Goal: Use online tool/utility: Utilize a website feature to perform a specific function

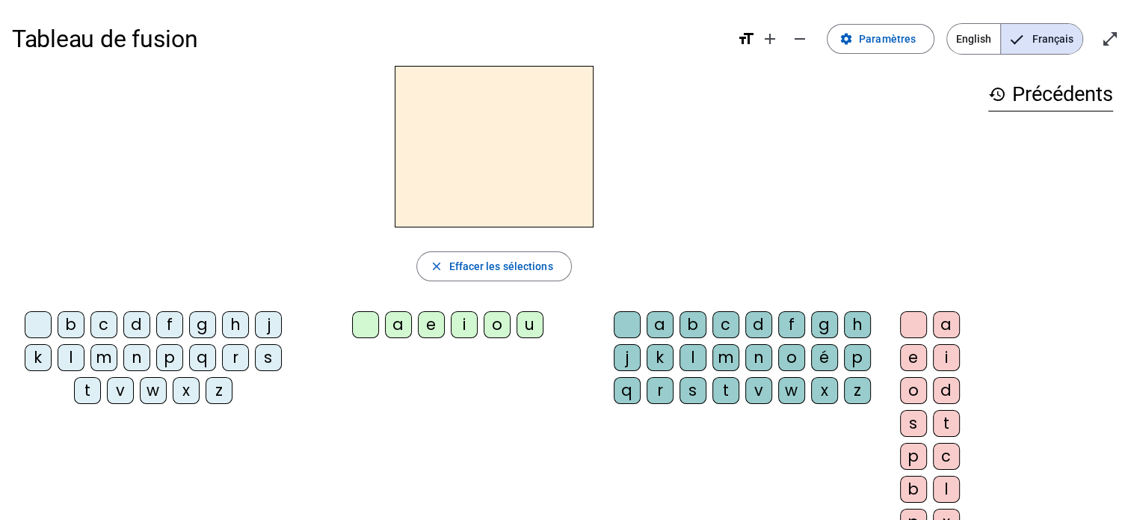
drag, startPoint x: 108, startPoint y: 360, endPoint x: 136, endPoint y: 348, distance: 30.1
click at [108, 360] on div "m" at bounding box center [103, 357] width 27 height 27
click at [393, 325] on div "a" at bounding box center [398, 324] width 27 height 27
drag, startPoint x: 93, startPoint y: 386, endPoint x: 105, endPoint y: 390, distance: 13.3
click at [93, 385] on div "t" at bounding box center [87, 390] width 27 height 27
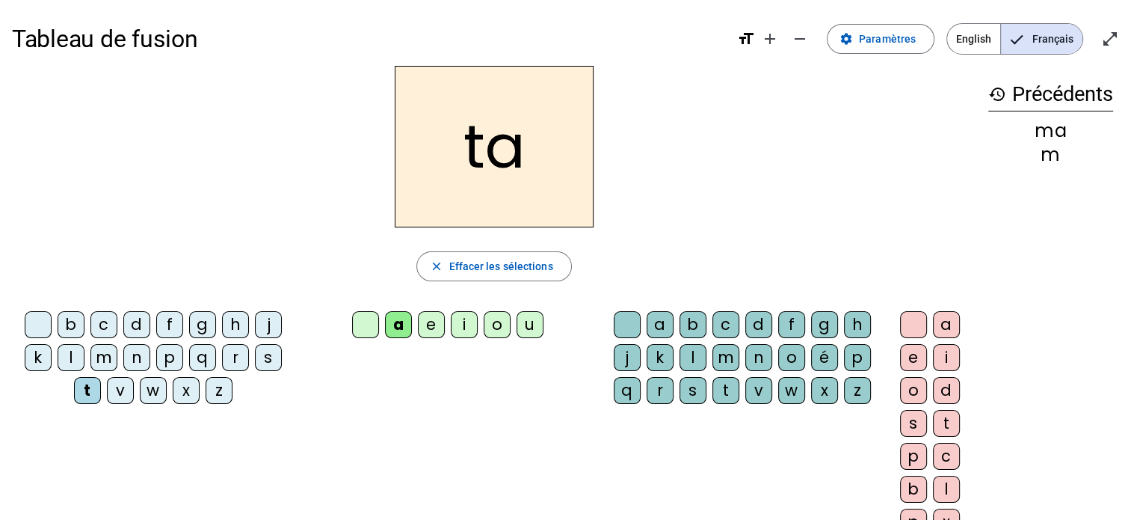
click at [75, 357] on div "l" at bounding box center [71, 357] width 27 height 27
click at [697, 386] on div "s" at bounding box center [693, 390] width 27 height 27
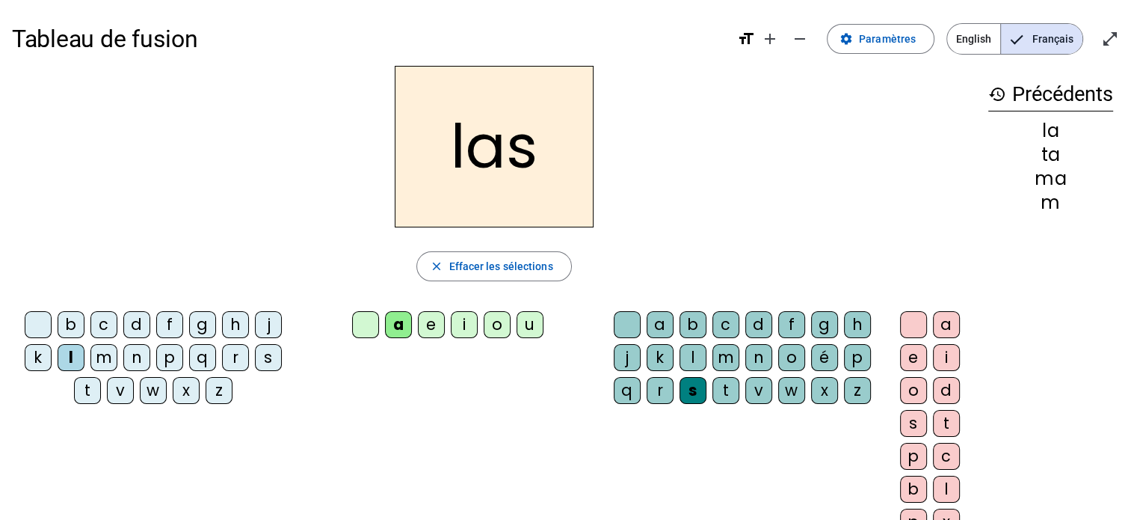
click at [174, 357] on div "p" at bounding box center [169, 357] width 27 height 27
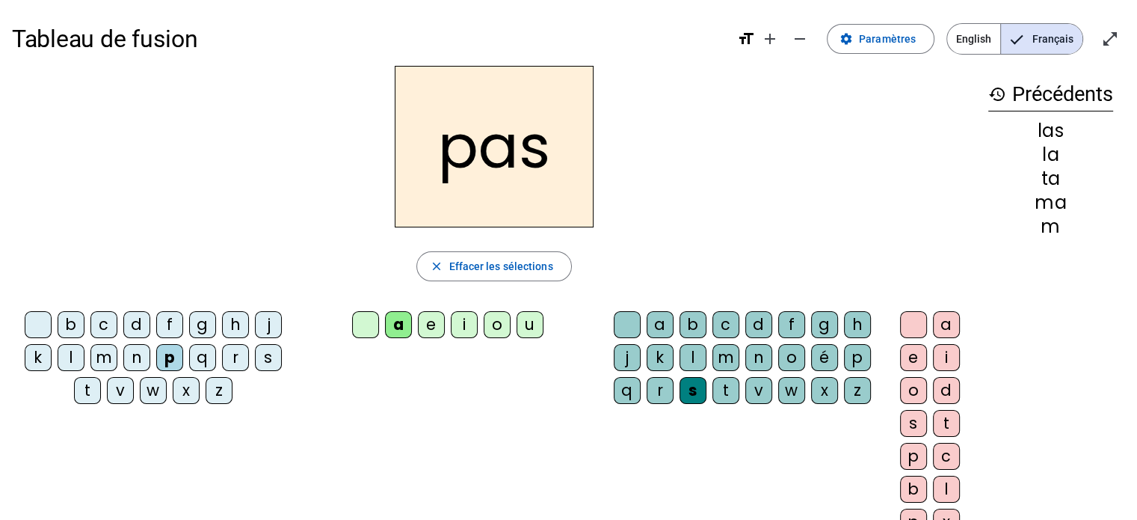
click at [93, 387] on div "t" at bounding box center [87, 390] width 27 height 27
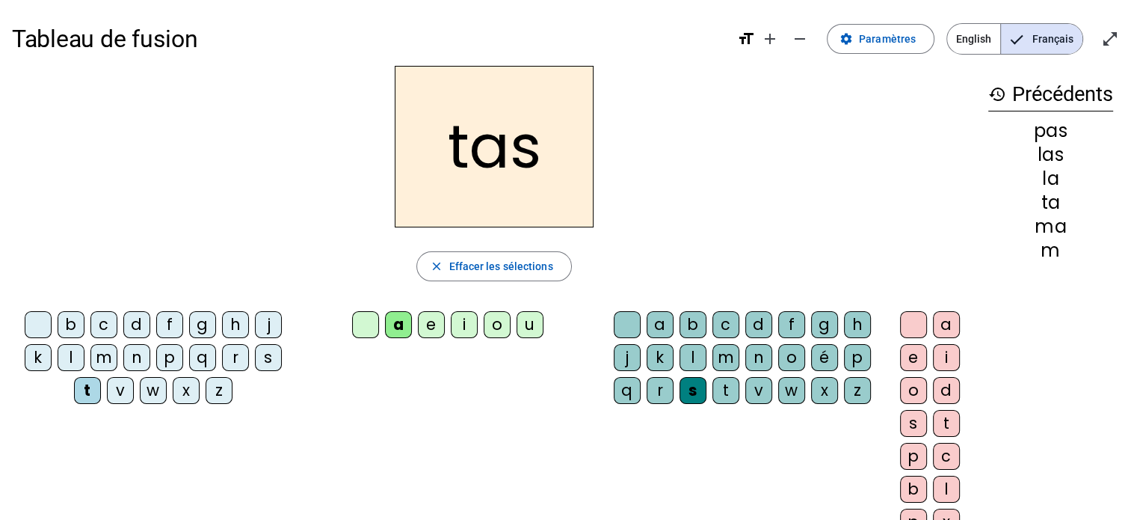
click at [404, 394] on div "b c d f g h j k l m n p q r s t v w x z a e i o u a b c d f g h j k l m n o é p…" at bounding box center [494, 426] width 965 height 242
click at [688, 396] on div "s" at bounding box center [693, 390] width 27 height 27
drag, startPoint x: 550, startPoint y: 265, endPoint x: 494, endPoint y: 289, distance: 61.0
click at [550, 265] on span "Effacer les sélections" at bounding box center [501, 266] width 104 height 18
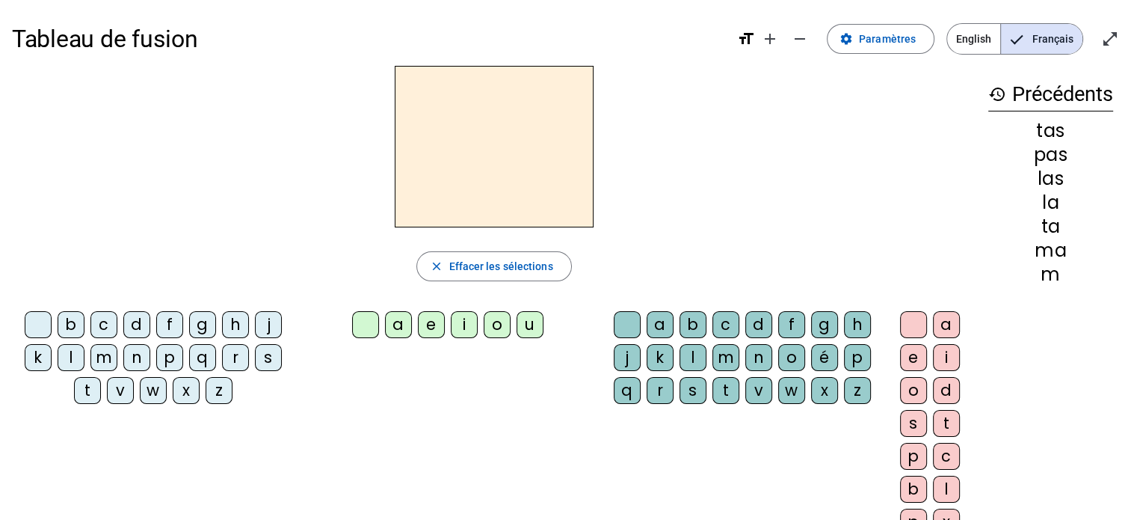
drag, startPoint x: 90, startPoint y: 393, endPoint x: 197, endPoint y: 373, distance: 109.4
click at [108, 388] on div "b c d f g h j k l m n p q r s t v w x z" at bounding box center [156, 360] width 277 height 99
click at [401, 331] on div "a" at bounding box center [398, 324] width 27 height 27
click at [80, 388] on div "t" at bounding box center [87, 390] width 27 height 27
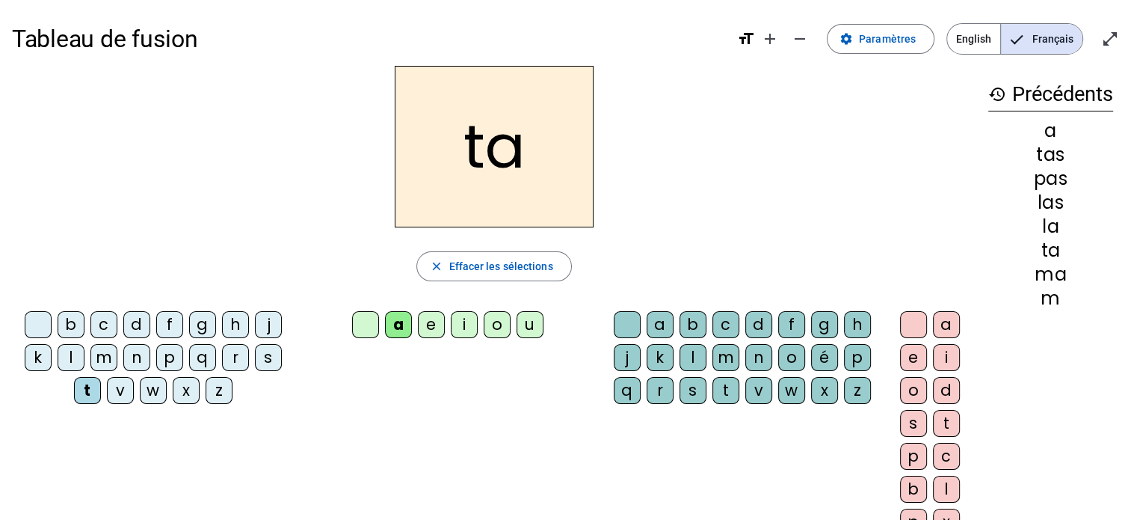
click at [269, 357] on div "s" at bounding box center [268, 357] width 27 height 27
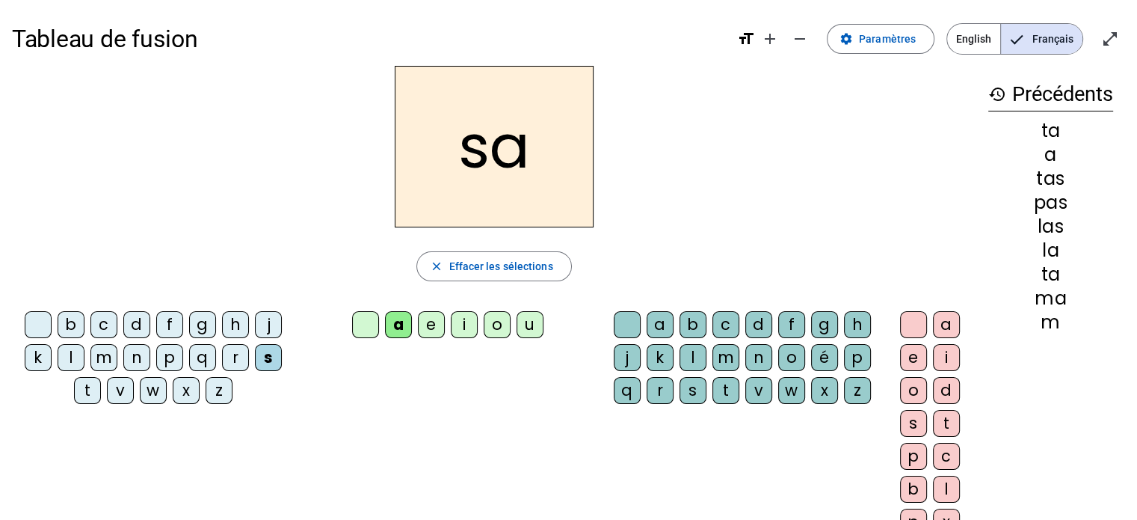
click at [692, 359] on div "l" at bounding box center [693, 357] width 27 height 27
click at [584, 454] on div "b c d f g h j k l m n p q r s t v w x z a e i o u a b c d f g h j k l m n o é p…" at bounding box center [494, 426] width 965 height 242
click at [113, 355] on div "m" at bounding box center [103, 357] width 27 height 27
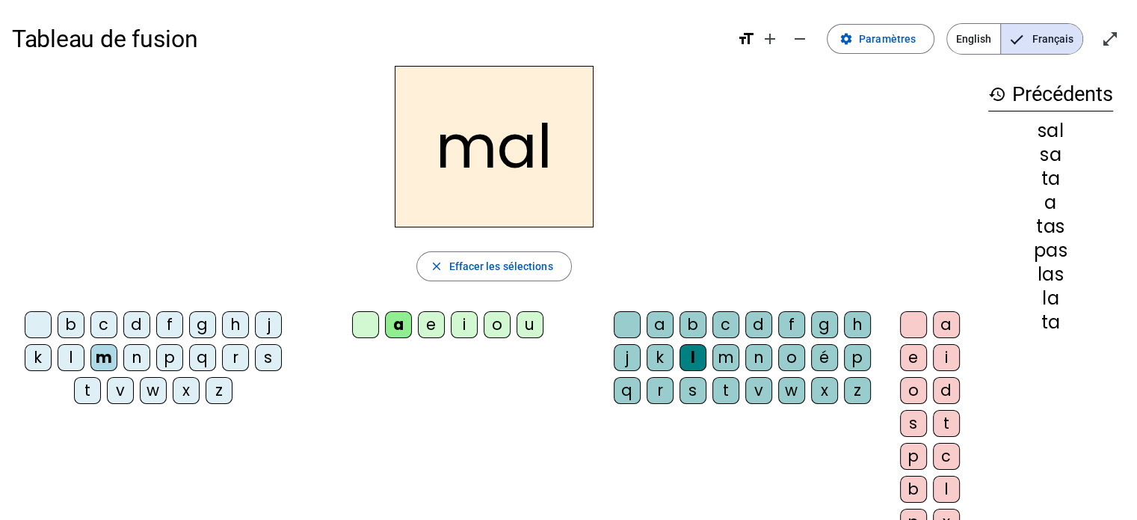
click at [57, 311] on letter-bubble at bounding box center [41, 327] width 33 height 33
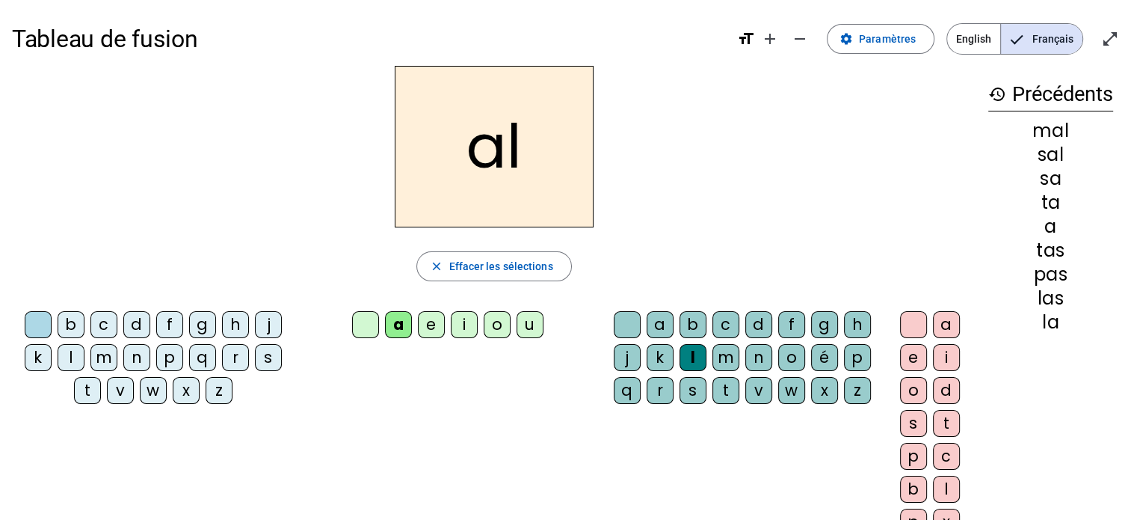
drag, startPoint x: 74, startPoint y: 322, endPoint x: 78, endPoint y: 314, distance: 9.0
click at [74, 322] on div "b" at bounding box center [71, 324] width 27 height 27
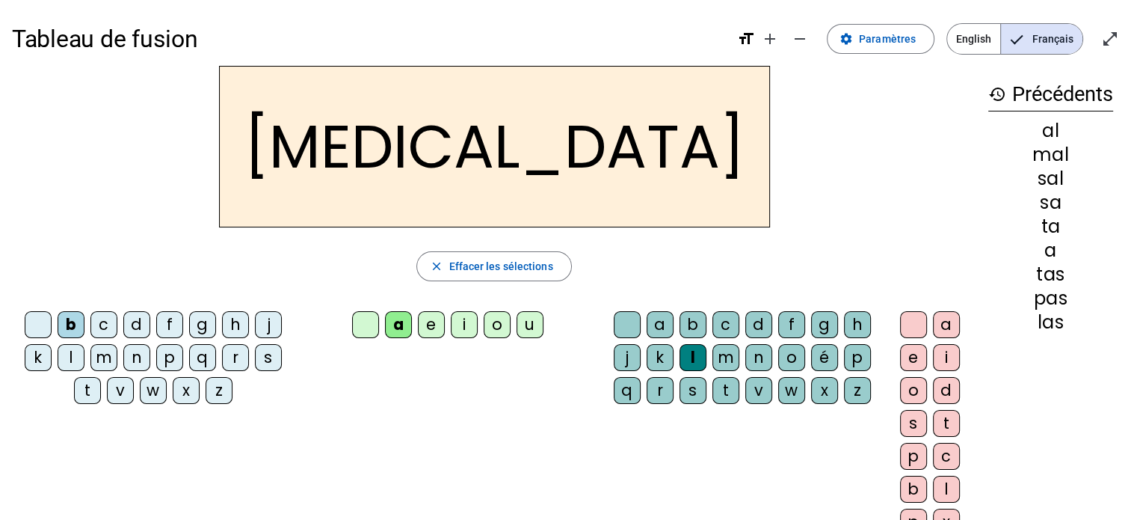
click at [699, 395] on div "s" at bounding box center [693, 390] width 27 height 27
